Goal: Information Seeking & Learning: Compare options

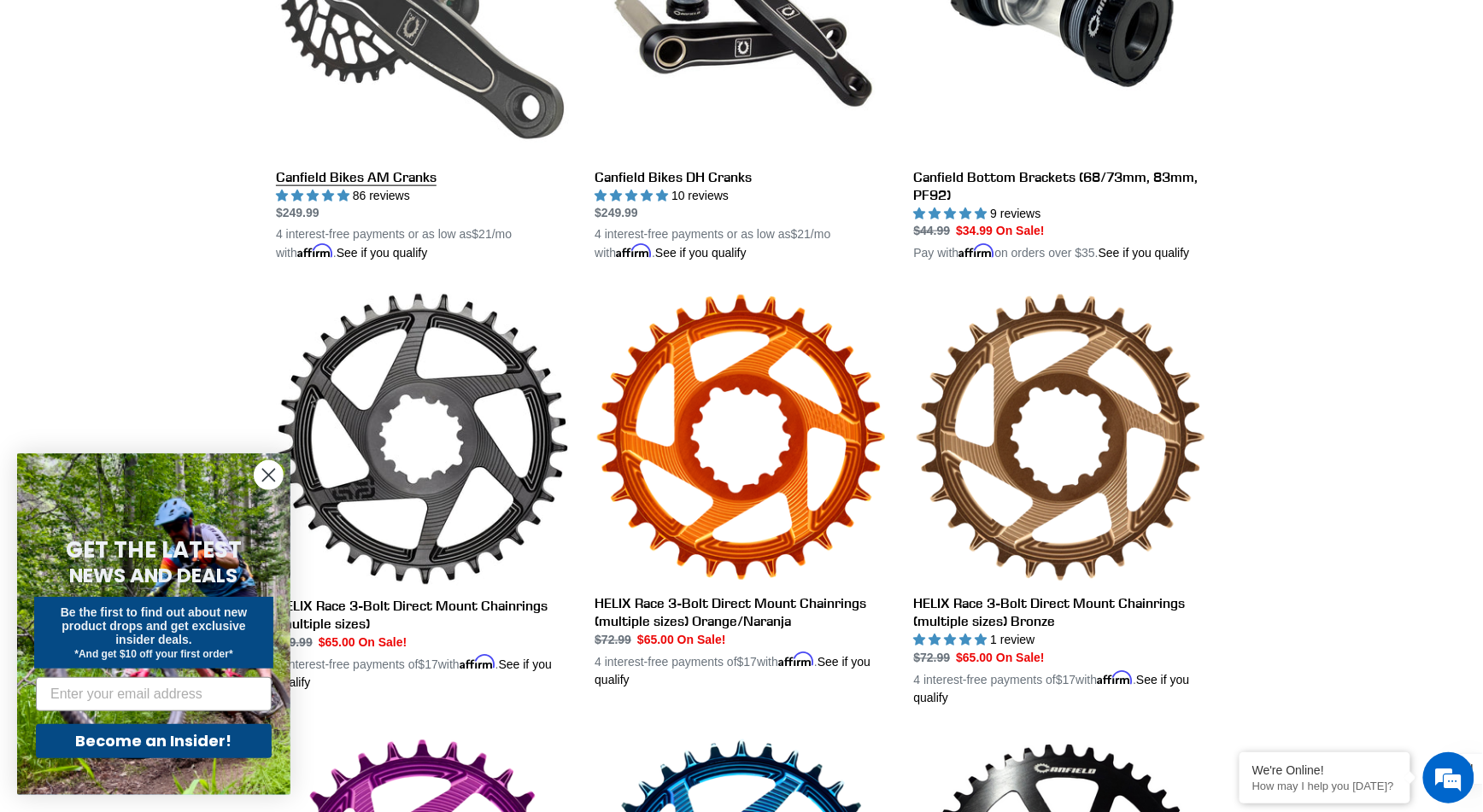
click at [325, 170] on link "Canfield Bikes AM Cranks" at bounding box center [422, 63] width 293 height 400
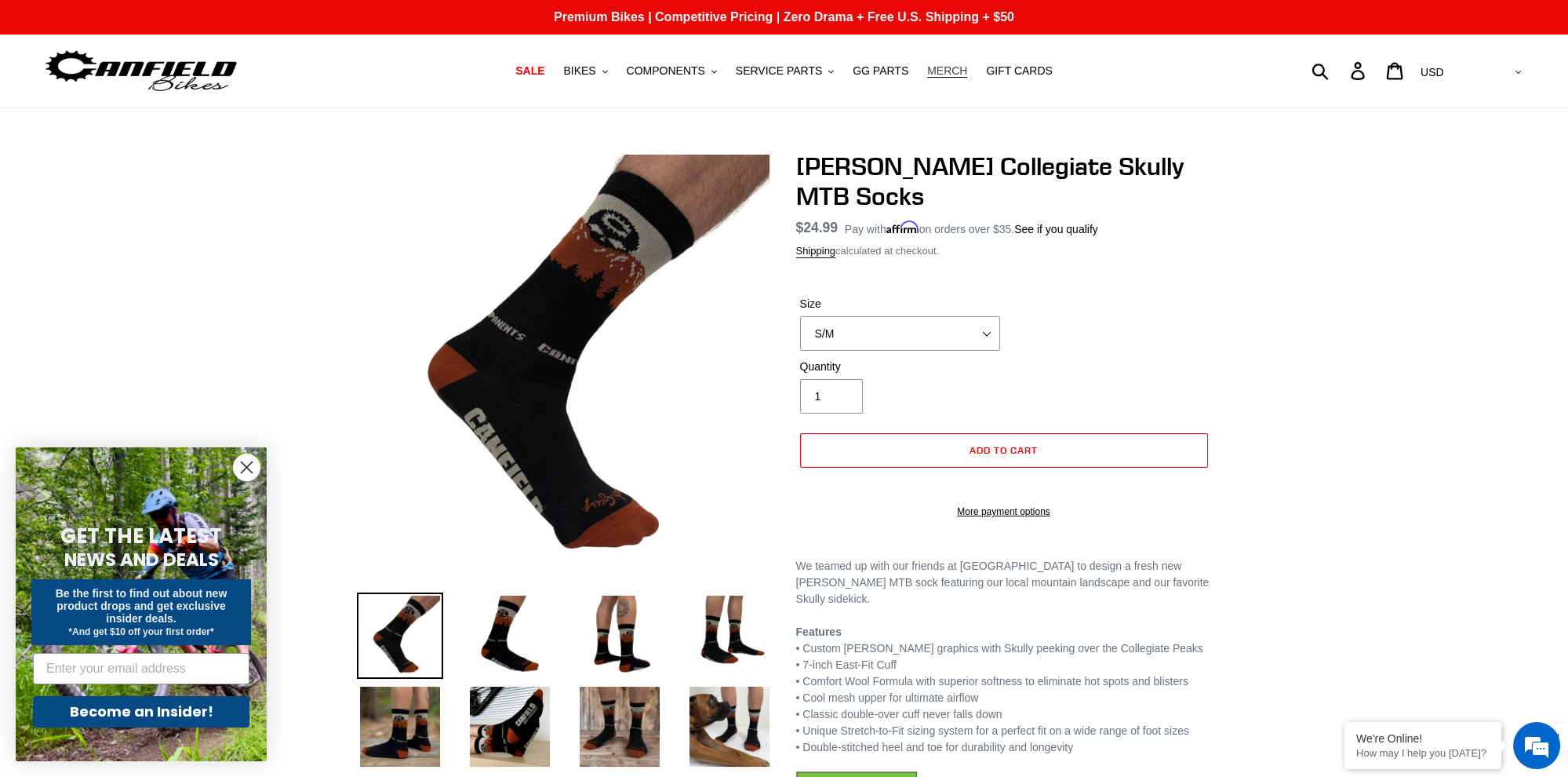
click at [943, 69] on span "MERCH" at bounding box center [947, 70] width 40 height 13
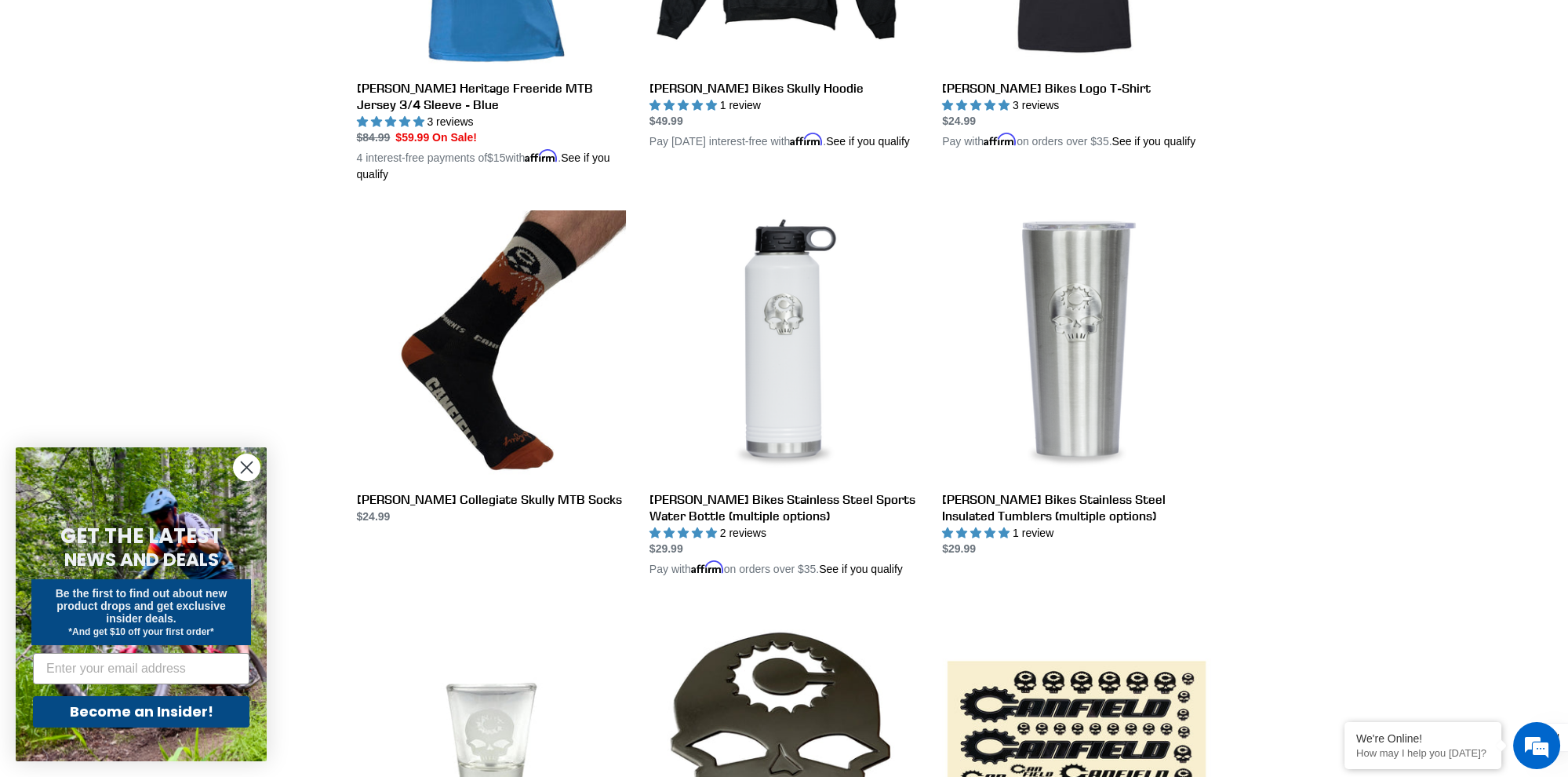
scroll to position [657, 0]
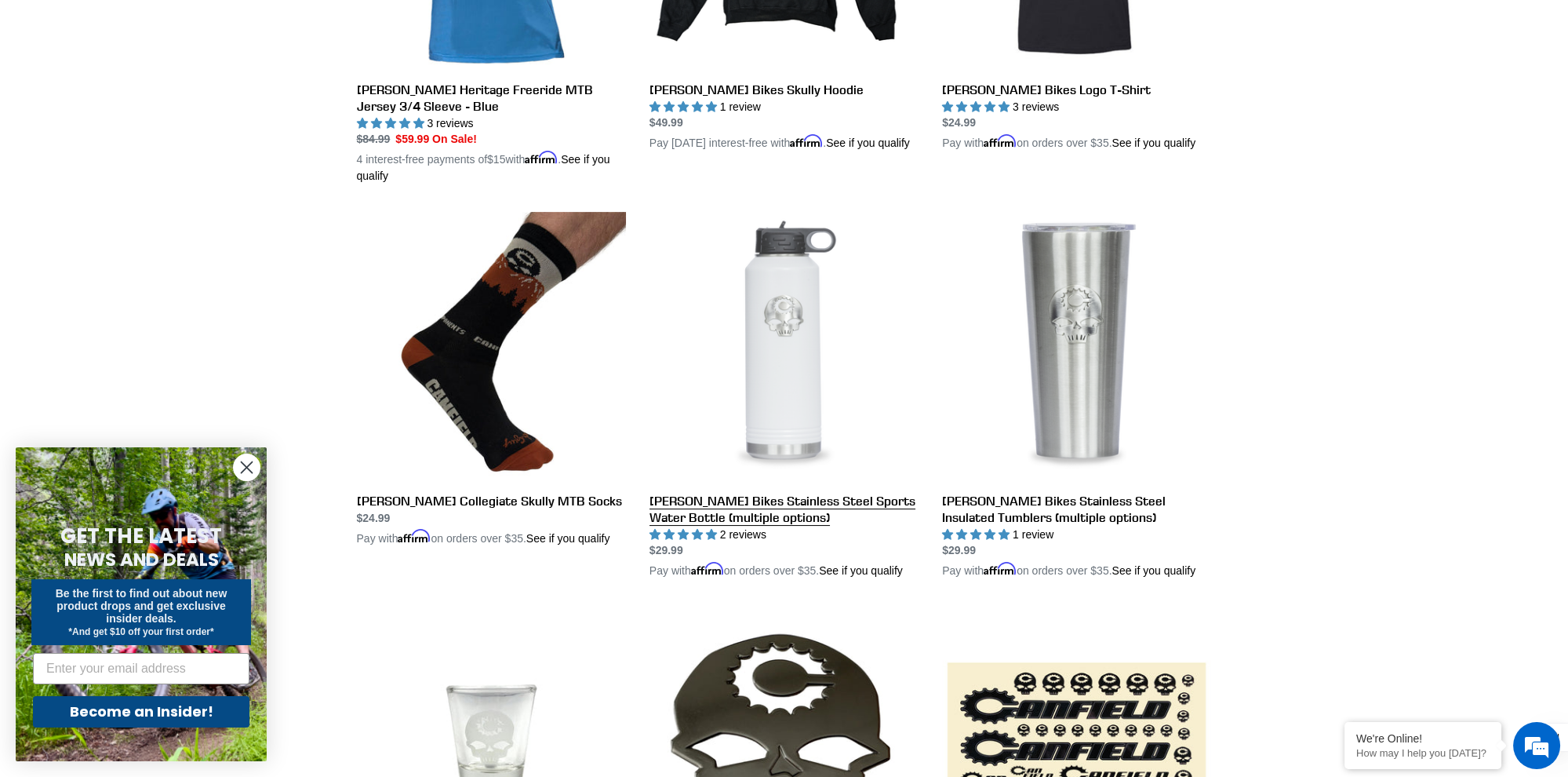
click at [804, 304] on link "Canfield Bikes Stainless Steel Sports Water Bottle (multiple options)" at bounding box center [784, 396] width 269 height 367
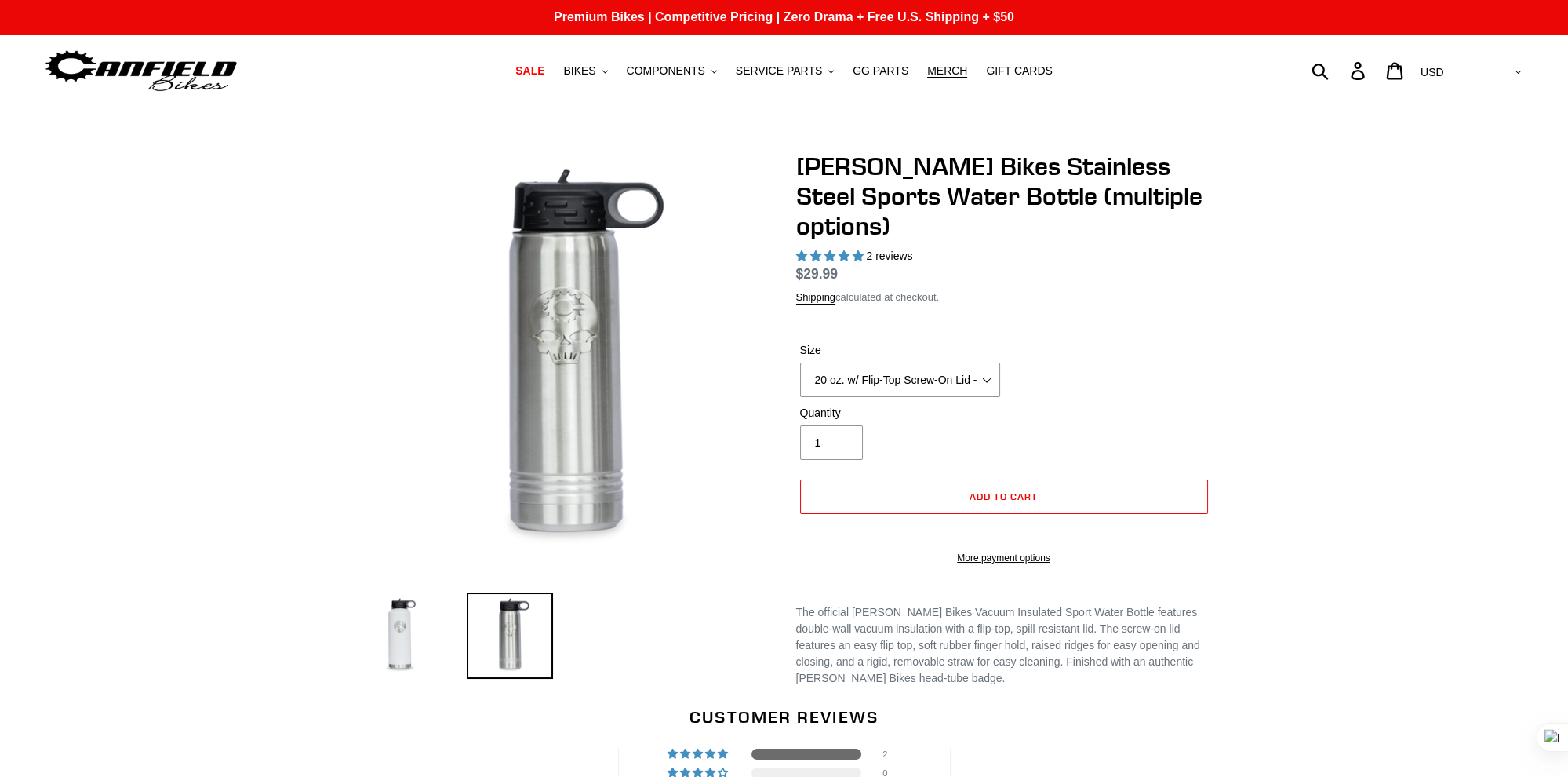
select select "highest-rating"
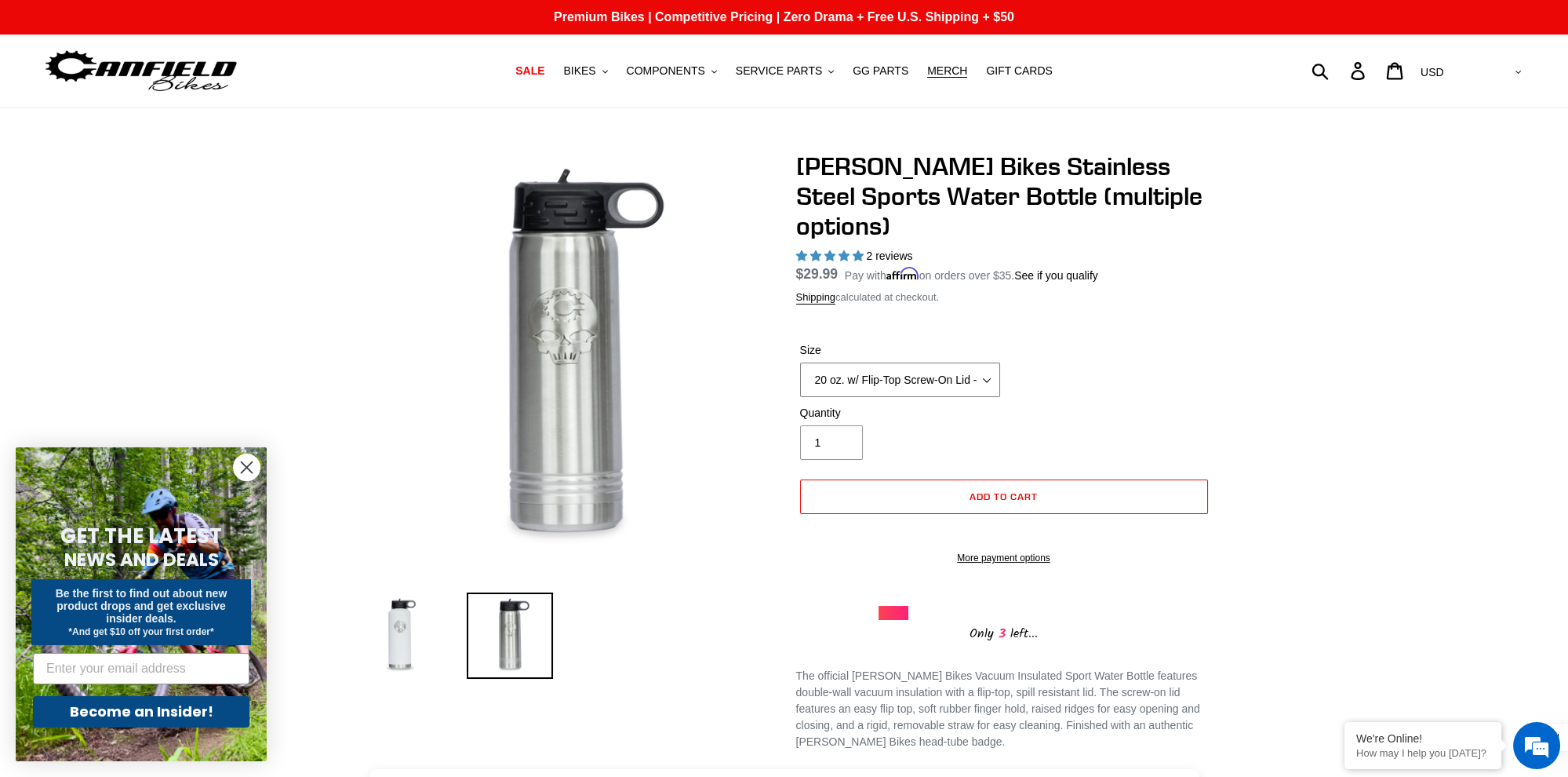
click at [971, 381] on select "20 oz. w/ Flip-Top Screw-On Lid - Raw 40 oz. w/ Flip-Top Screw-On Lid - White" at bounding box center [900, 380] width 200 height 34
select select "40 oz. w/ Flip-Top Screw-On Lid - White"
click at [800, 363] on select "20 oz. w/ Flip-Top Screw-On Lid - Raw 40 oz. w/ Flip-Top Screw-On Lid - White" at bounding box center [900, 380] width 200 height 34
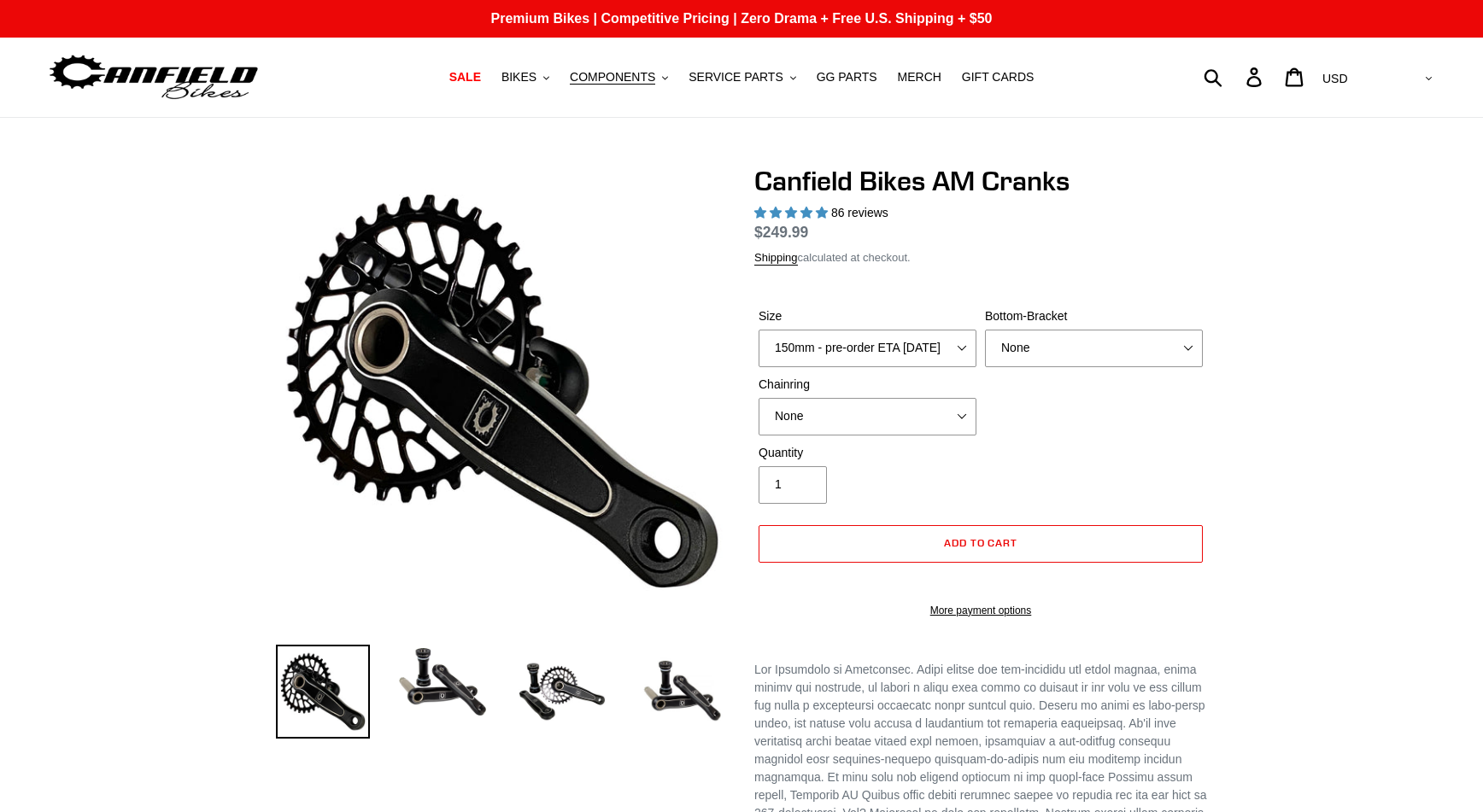
select select "highest-rating"
select select "BSA Threaded 68/73mm"
click at [985, 330] on select "None BSA Threaded 68/73mm Press Fit PF92" at bounding box center [1095, 348] width 218 height 37
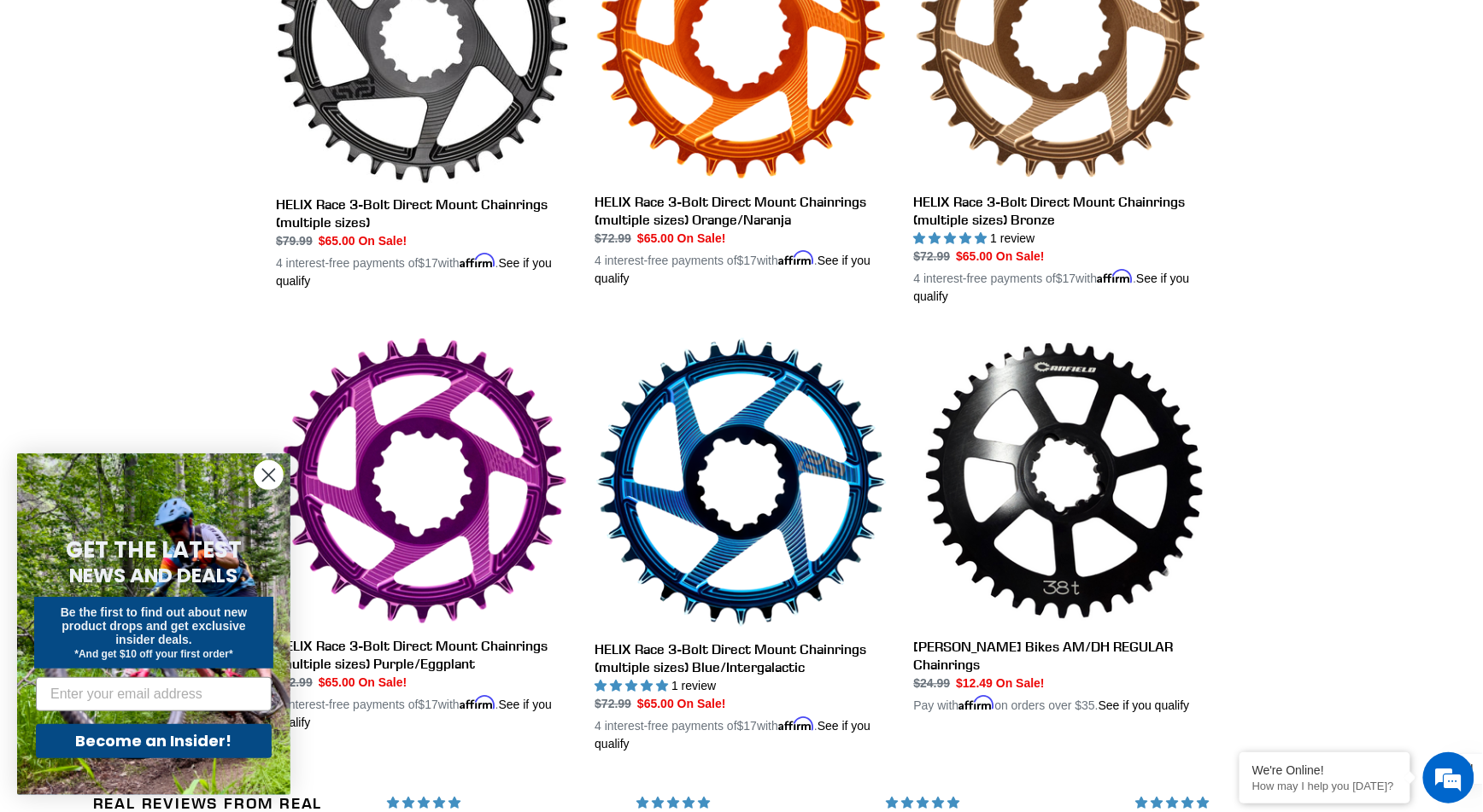
scroll to position [1048, 0]
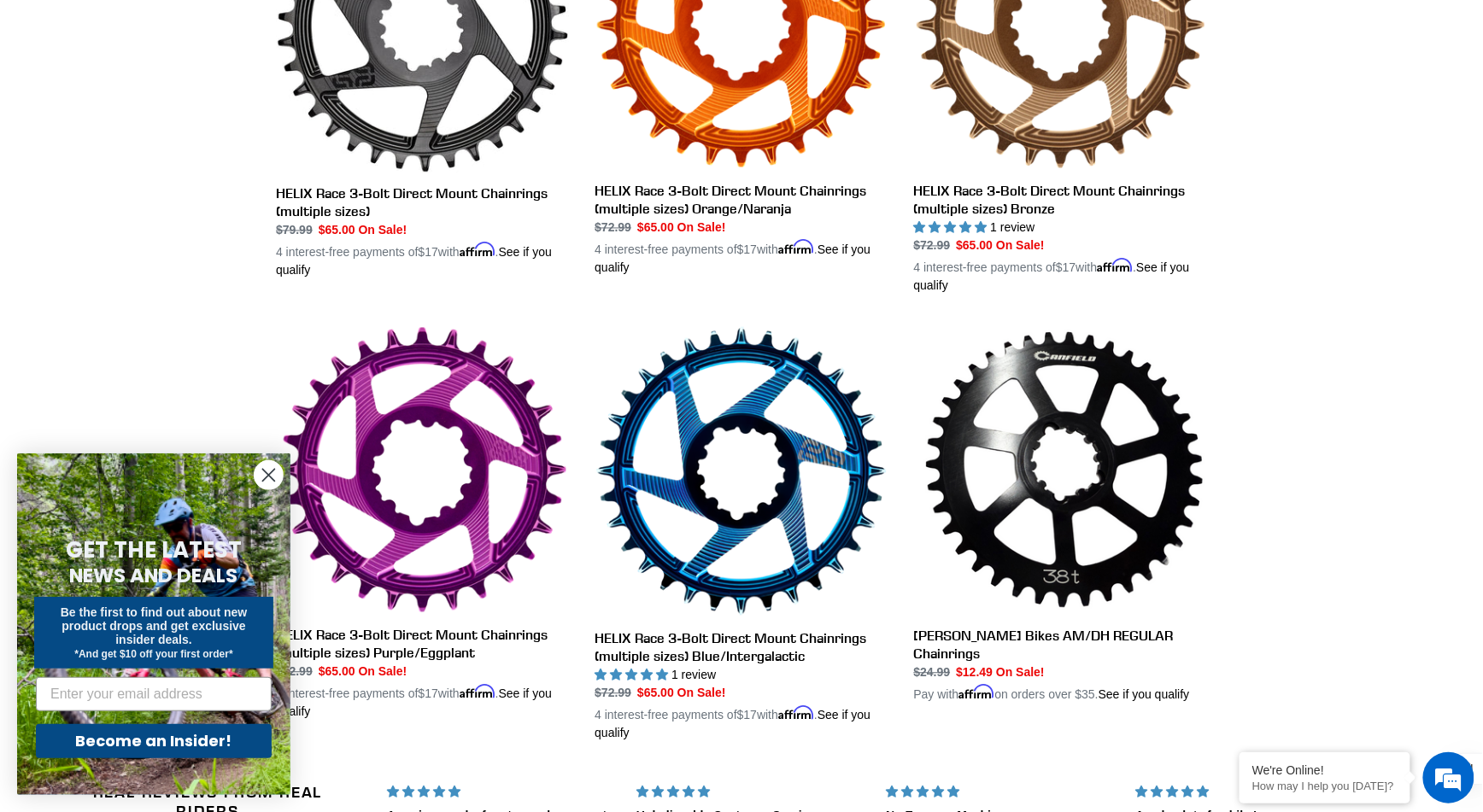
click at [266, 474] on circle "Close dialog" at bounding box center [268, 474] width 28 height 28
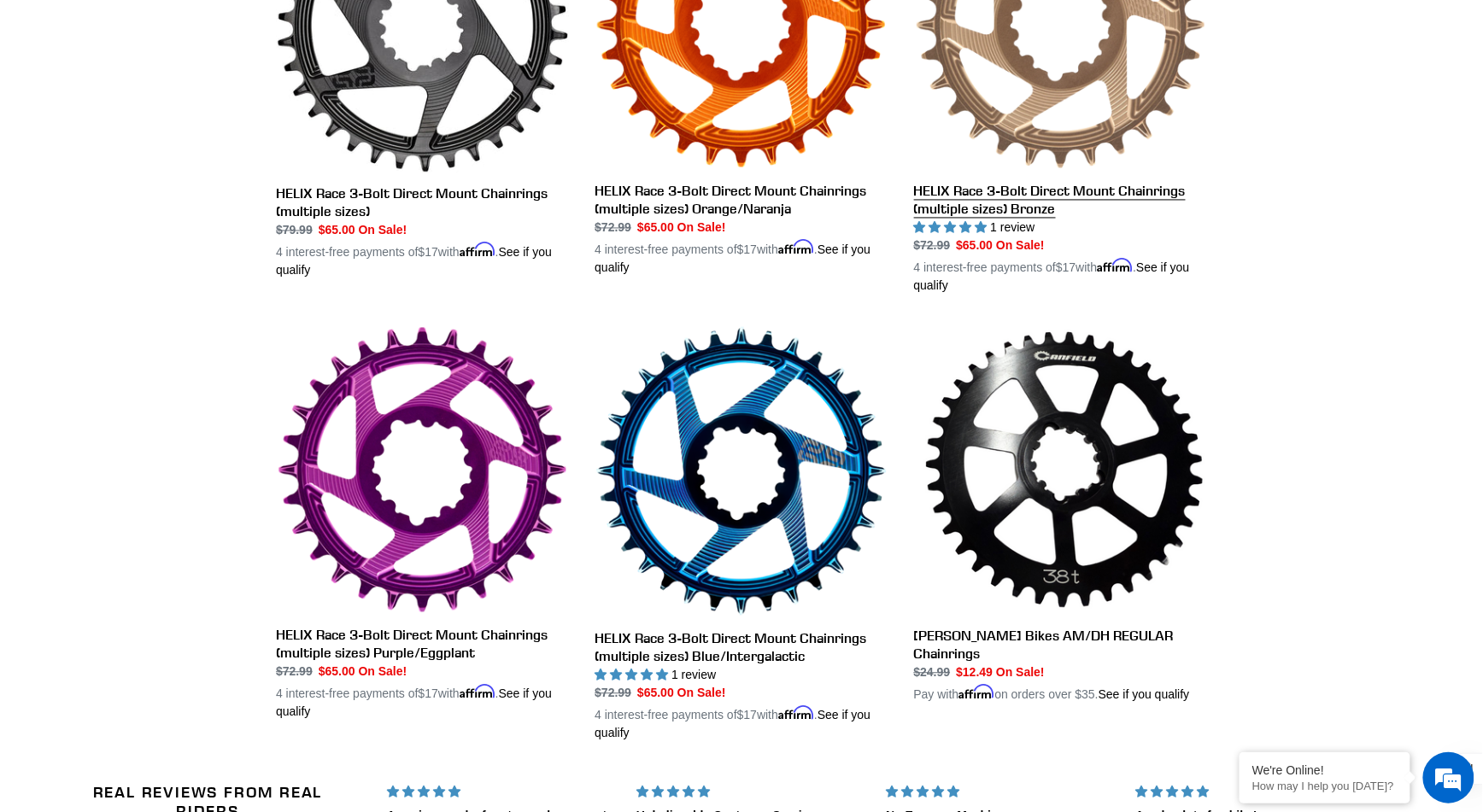
click at [1007, 245] on link "HELIX Race 3-Bolt Direct Mount Chainrings (multiple sizes) Bronze" at bounding box center [1060, 87] width 293 height 416
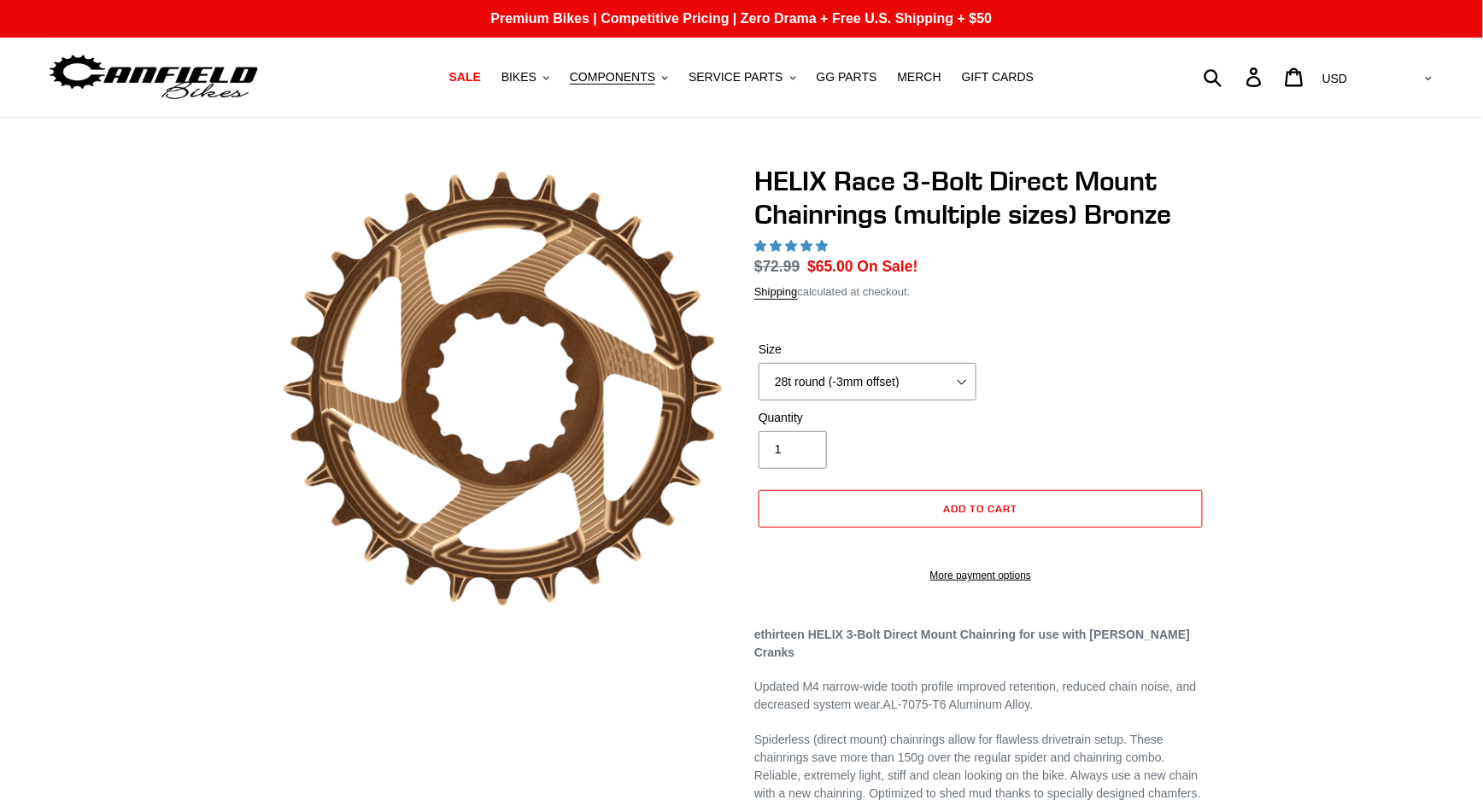
select select "highest-rating"
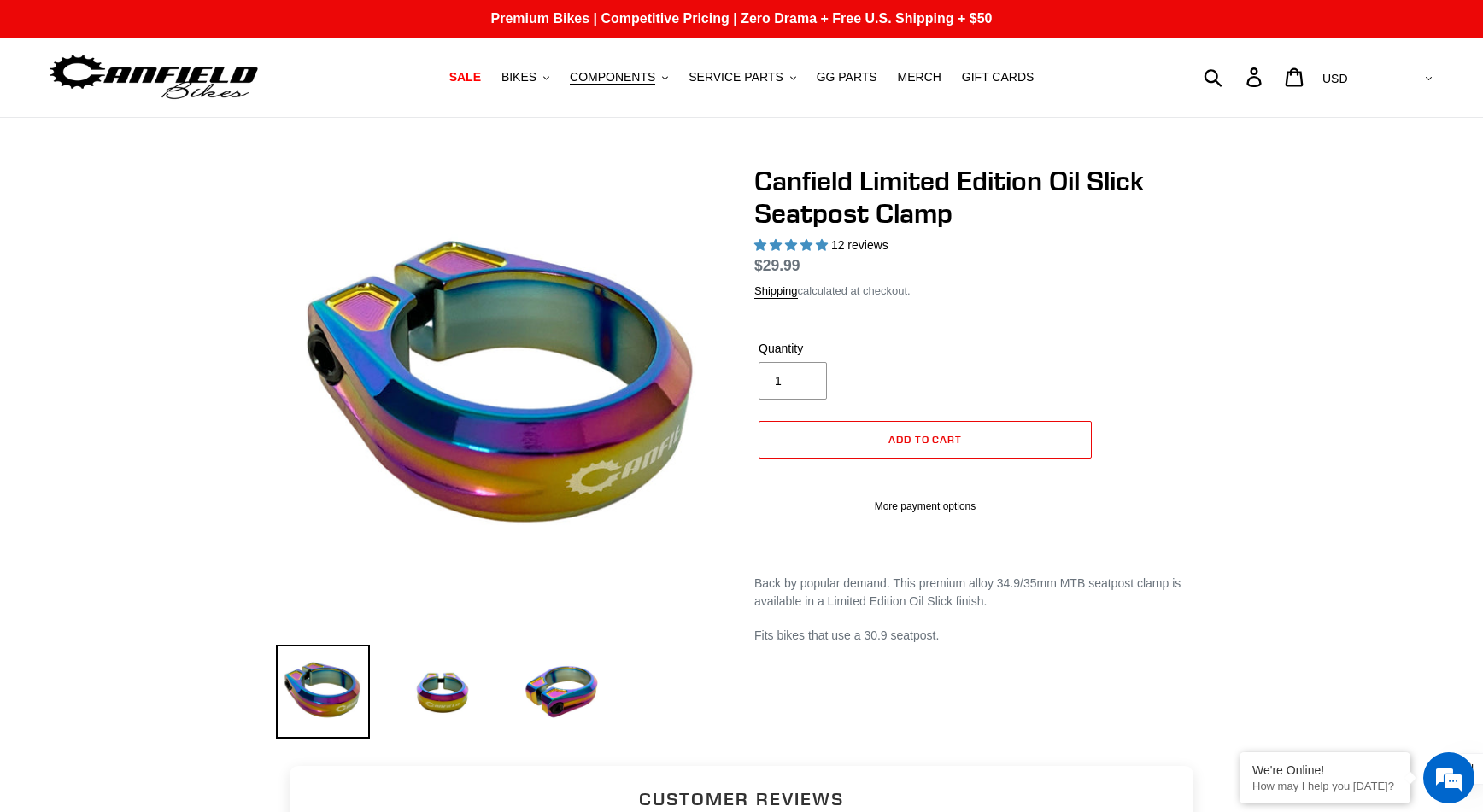
select select "highest-rating"
click at [543, 77] on button "BIKES .cls-1{fill:#231f20}" at bounding box center [525, 77] width 65 height 23
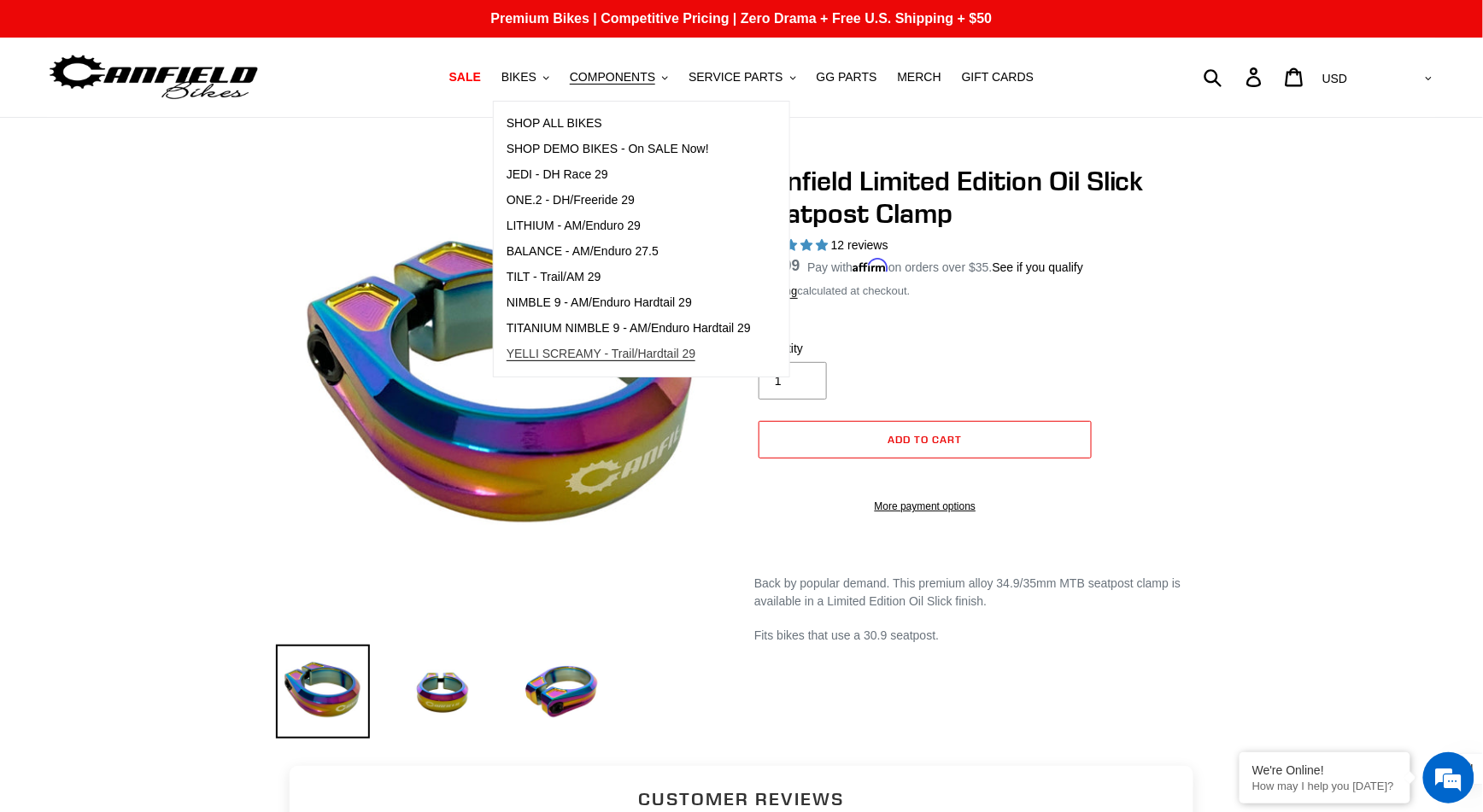
click at [640, 352] on span "YELLI SCREAMY - Trail/Hardtail 29" at bounding box center [601, 354] width 189 height 14
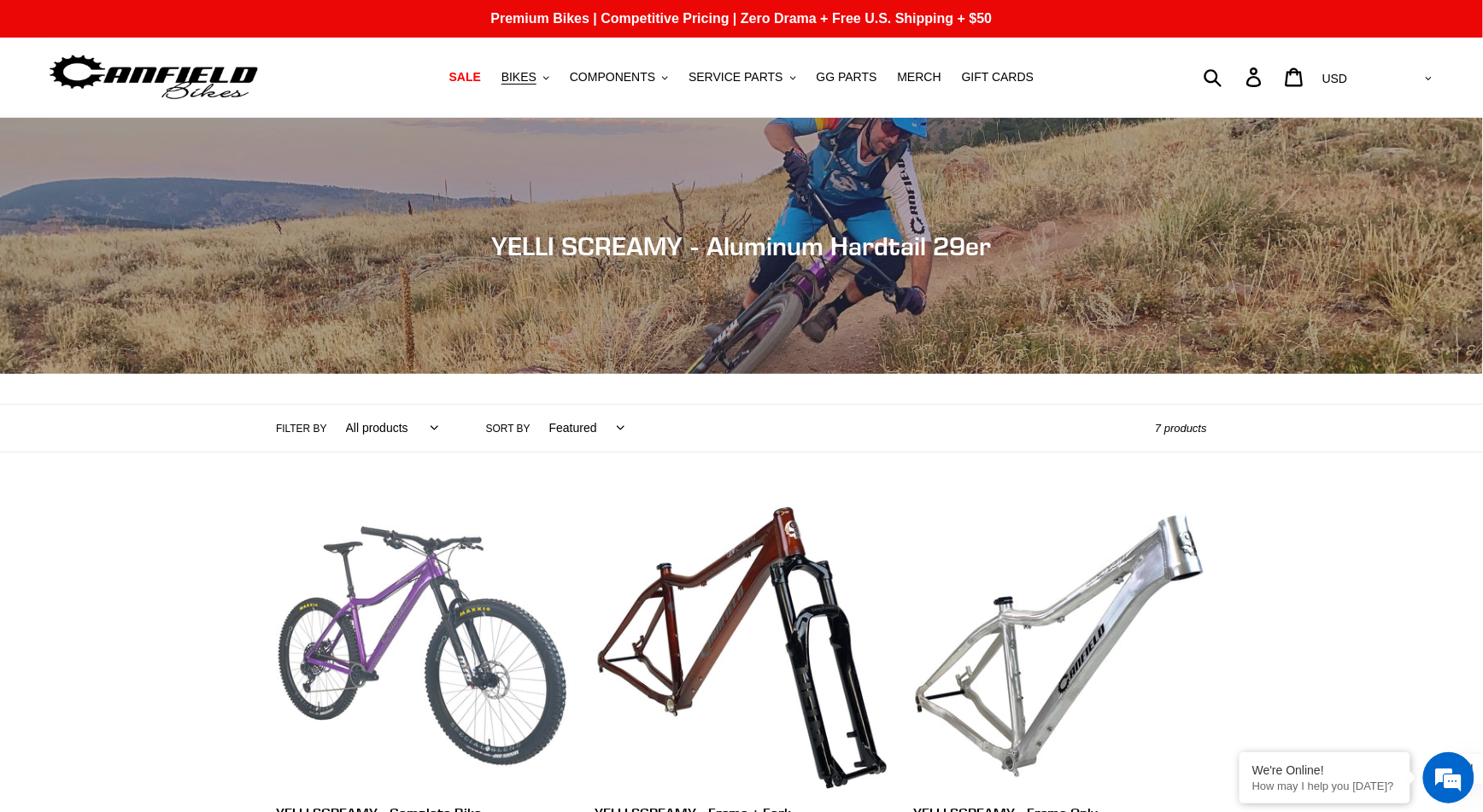
click at [385, 589] on link "YELLI SCREAMY - Complete Bike" at bounding box center [422, 679] width 293 height 360
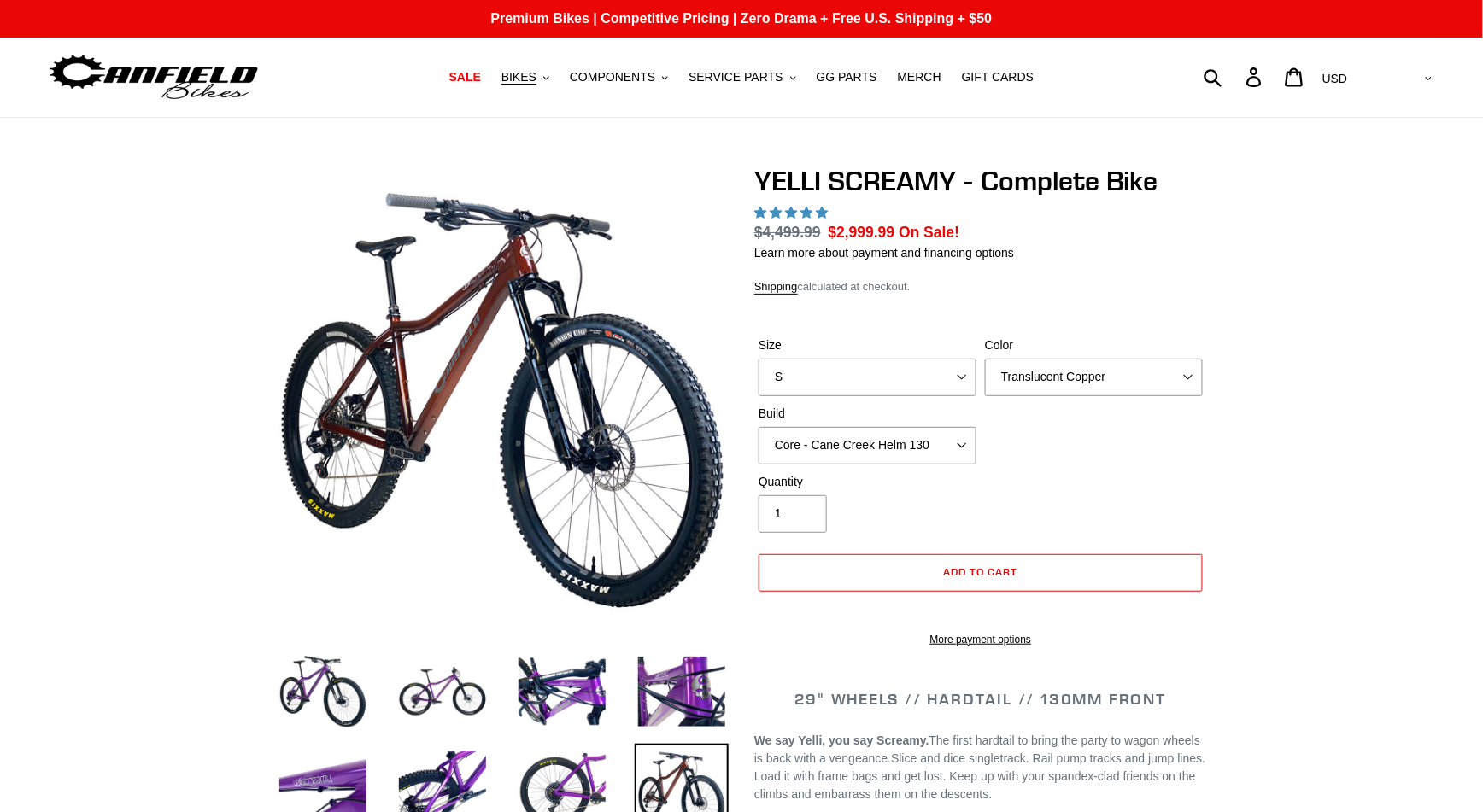
select select "highest-rating"
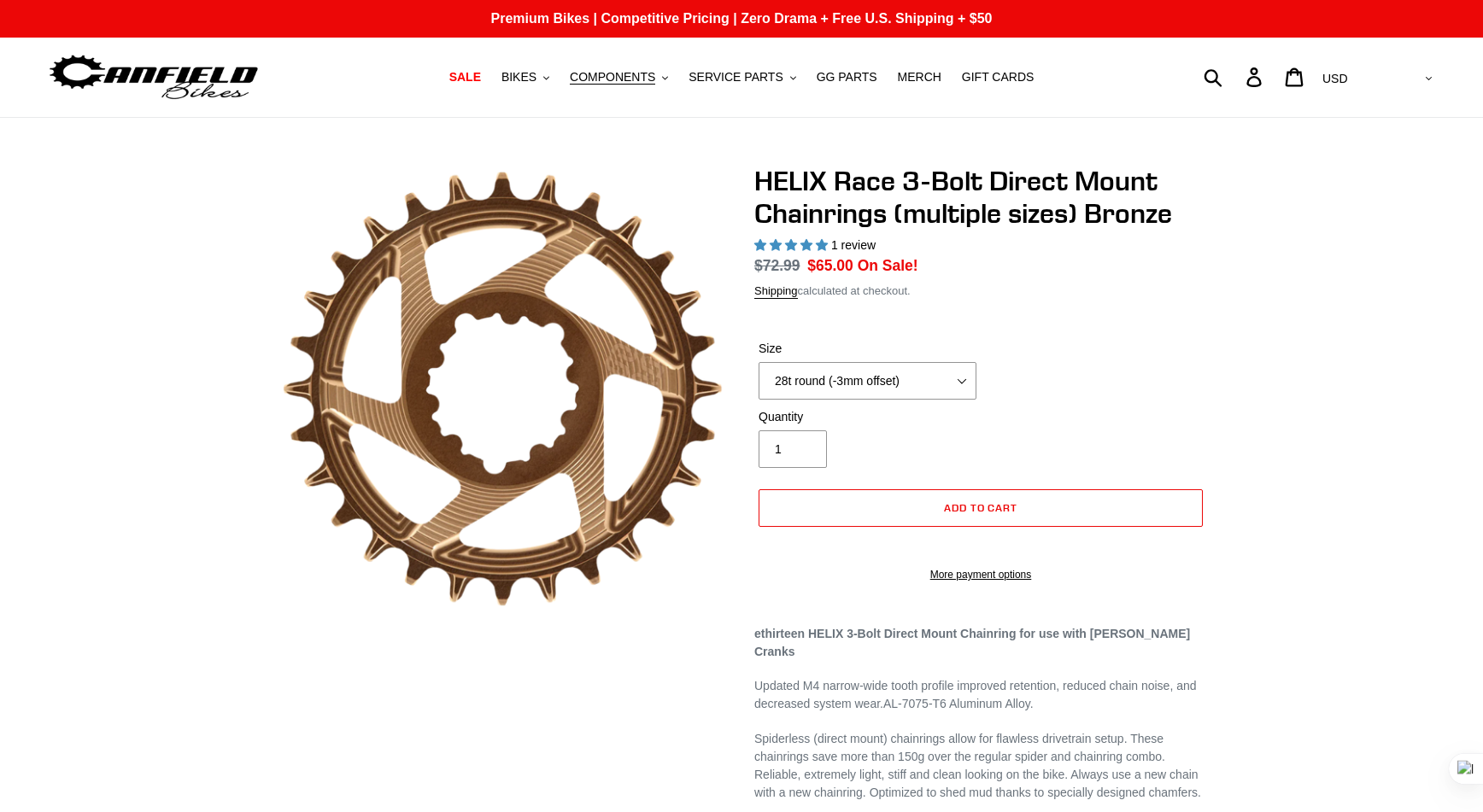
select select "highest-rating"
